Goal: Register for event/course

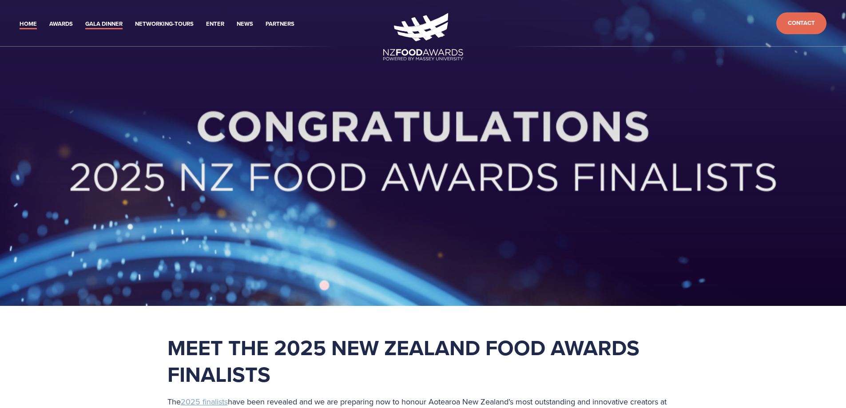
click at [111, 26] on link "Gala Dinner" at bounding box center [103, 24] width 37 height 10
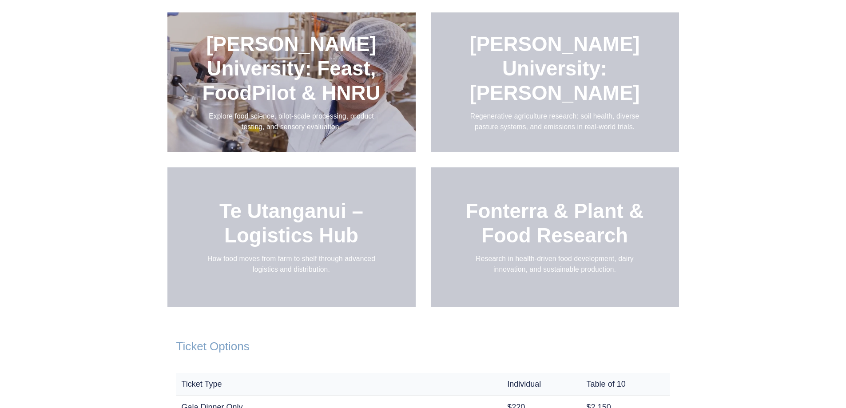
scroll to position [1243, 0]
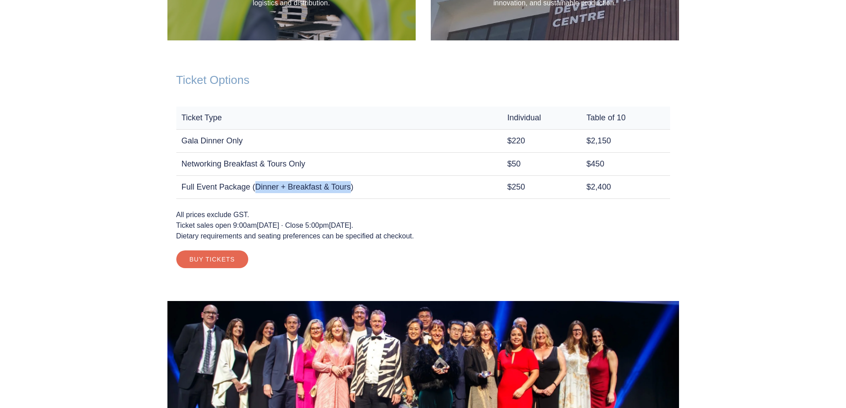
drag, startPoint x: 243, startPoint y: 165, endPoint x: 325, endPoint y: 166, distance: 81.7
click at [325, 176] on td "Full Event Package (Dinner + Breakfast & Tours)" at bounding box center [339, 187] width 326 height 23
click at [211, 176] on td "Full Event Package (Dinner + Breakfast & Tours)" at bounding box center [339, 187] width 326 height 23
drag, startPoint x: 180, startPoint y: 116, endPoint x: 299, endPoint y: 124, distance: 119.2
click at [299, 130] on td "Gala Dinner Only" at bounding box center [339, 141] width 326 height 23
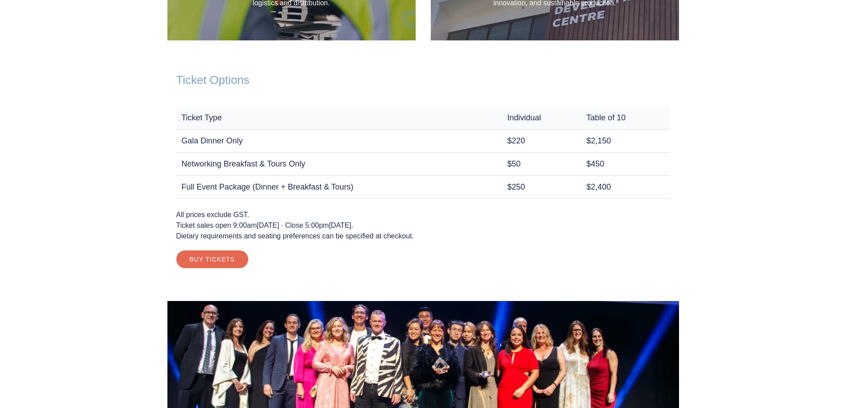
click at [300, 176] on td "Full Event Package (Dinner + Breakfast & Tours)" at bounding box center [339, 187] width 326 height 23
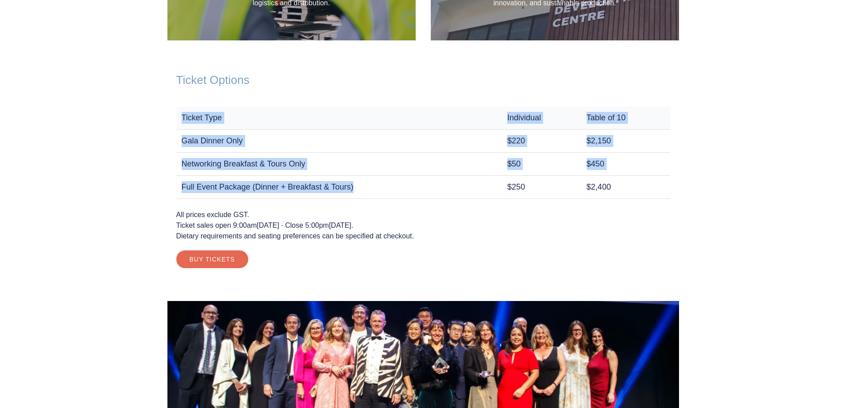
drag, startPoint x: 345, startPoint y: 167, endPoint x: 167, endPoint y: 103, distance: 189.1
click at [167, 103] on div "Ticket Options Ticket Type Individual Table of 10 Gala Dinner Only $220 $2,150 …" at bounding box center [422, 170] width 511 height 231
click at [254, 176] on td "Full Event Package (Dinner + Breakfast & Tours)" at bounding box center [339, 187] width 326 height 23
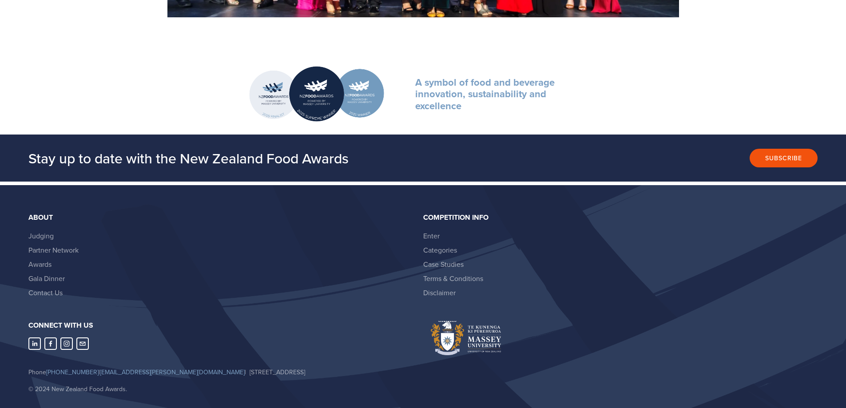
scroll to position [1447, 0]
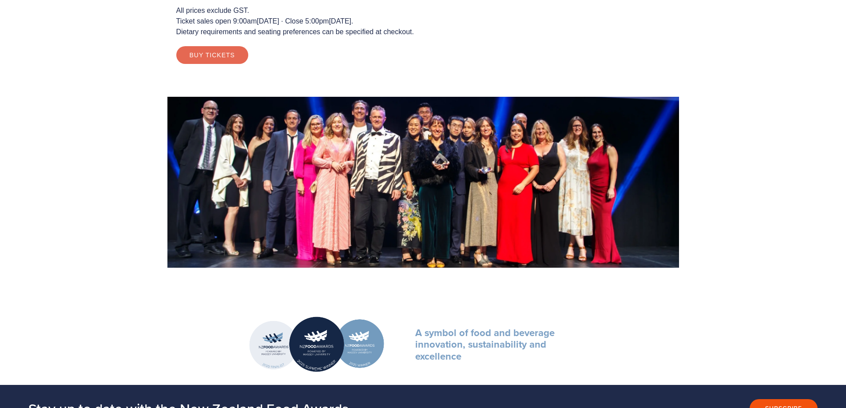
drag, startPoint x: 356, startPoint y: 360, endPoint x: 162, endPoint y: 121, distance: 307.7
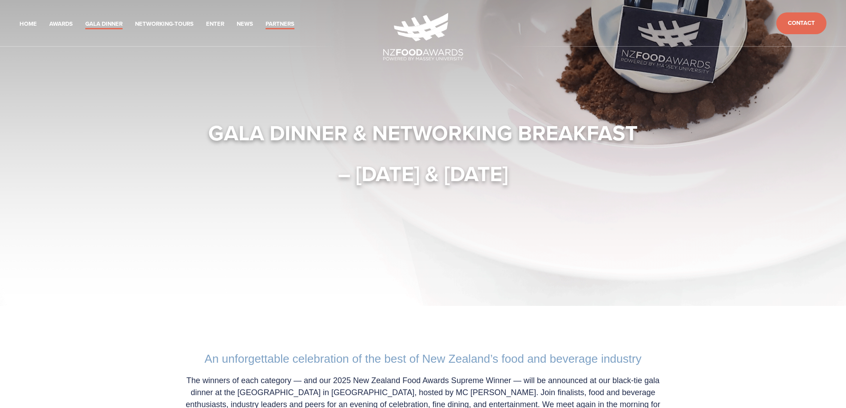
click at [277, 23] on link "Partners" at bounding box center [279, 24] width 29 height 10
